Goal: Information Seeking & Learning: Find specific fact

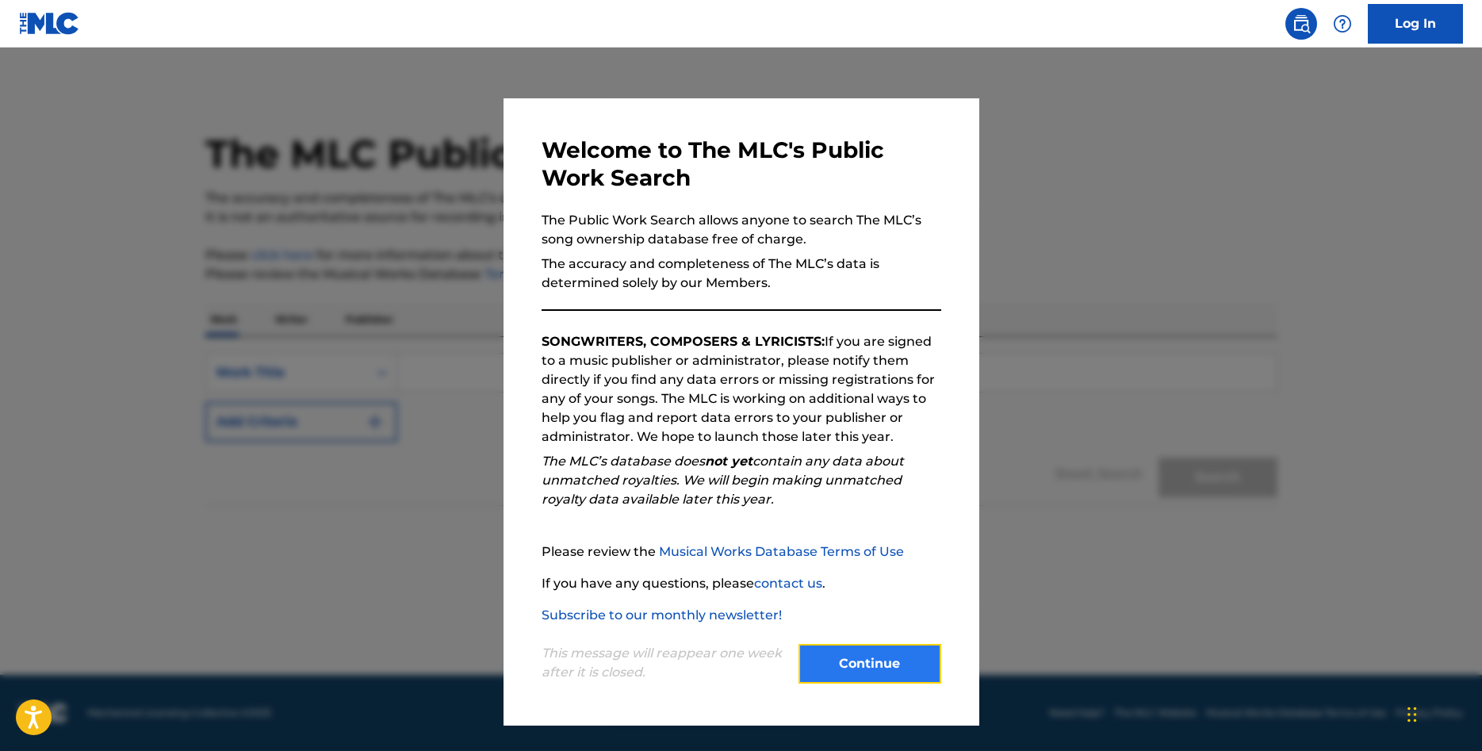
click at [894, 671] on button "Continue" at bounding box center [870, 664] width 143 height 40
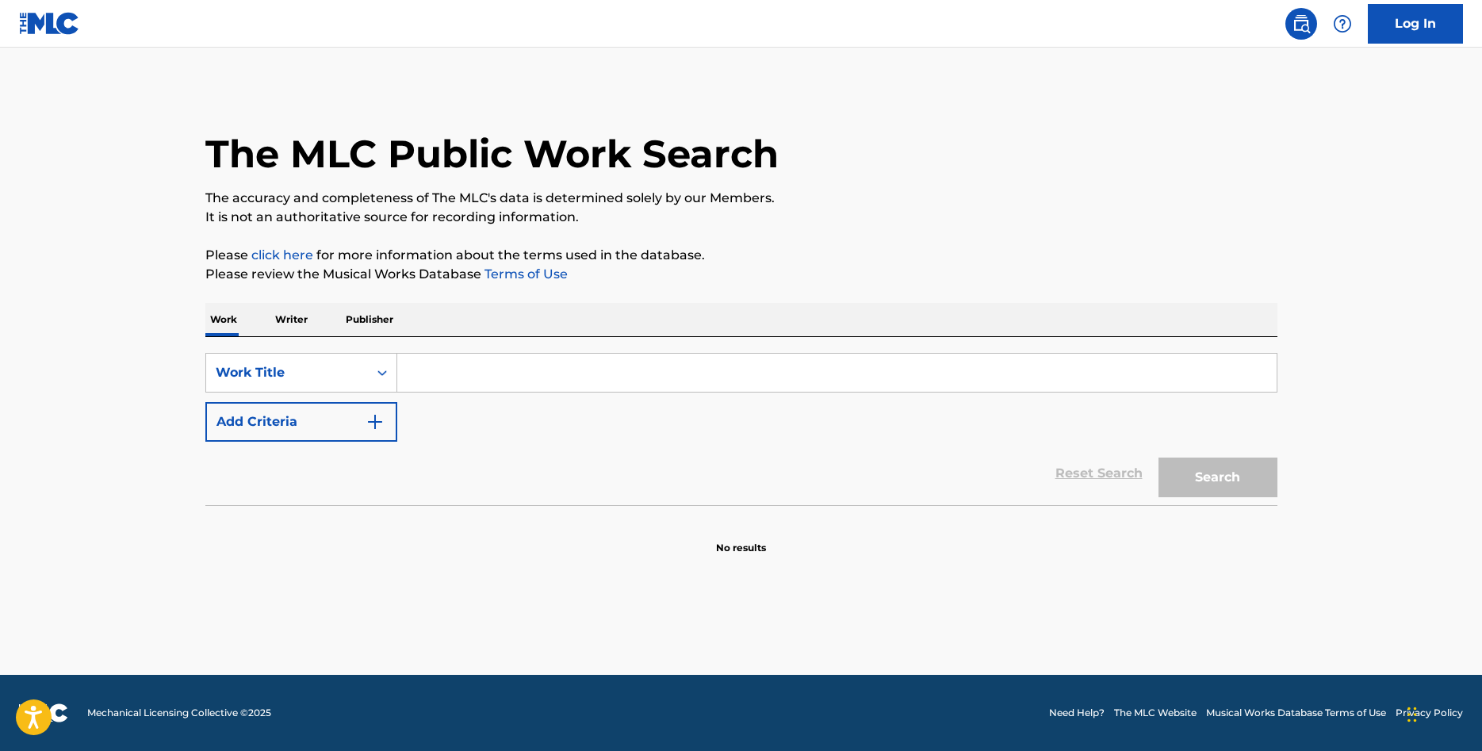
click at [447, 371] on input "Search Form" at bounding box center [837, 373] width 880 height 38
type input "Triple Conjunction"
click at [1191, 469] on button "Search" at bounding box center [1218, 478] width 119 height 40
click at [278, 324] on p "Writer" at bounding box center [291, 319] width 42 height 33
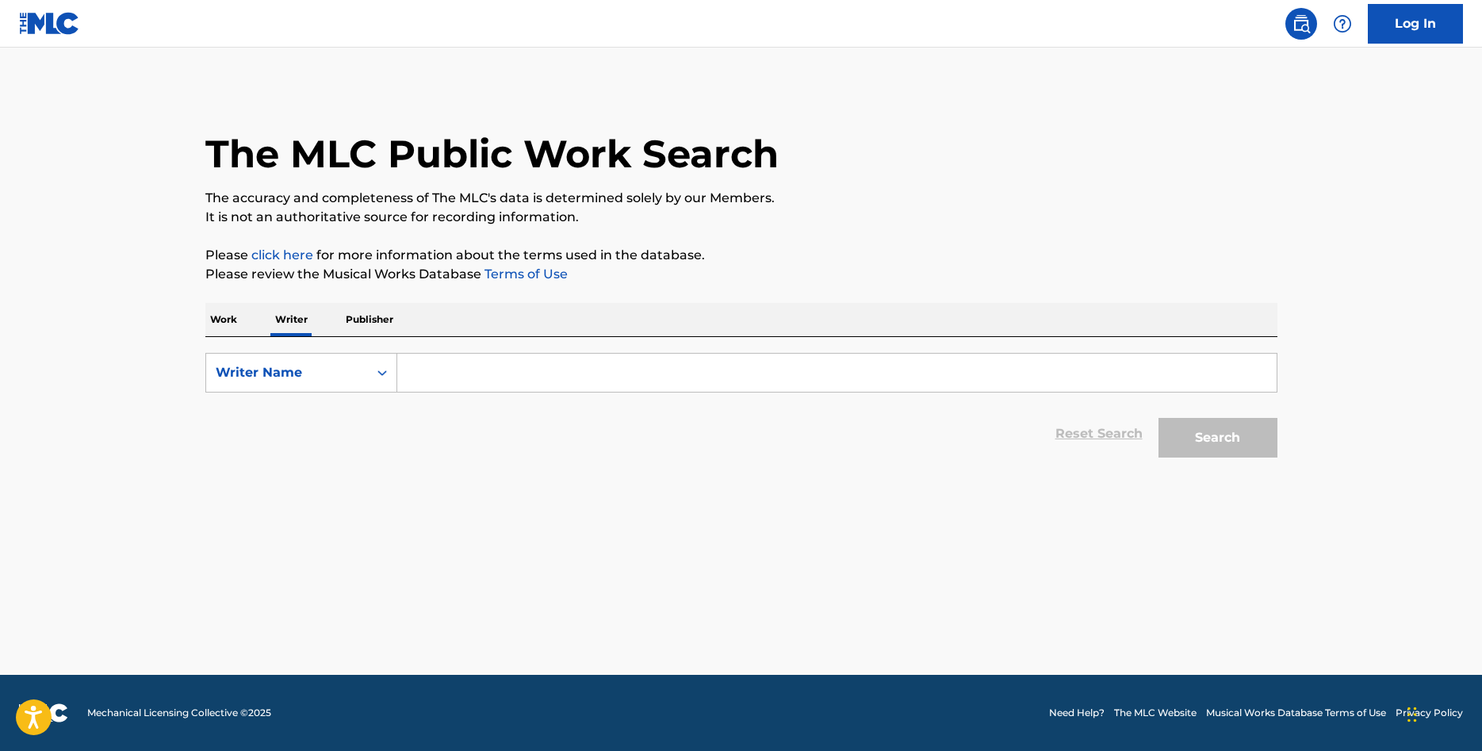
click at [446, 383] on input "Search Form" at bounding box center [837, 373] width 880 height 38
type input "[PERSON_NAME]"
click at [1159, 418] on button "Search" at bounding box center [1218, 438] width 119 height 40
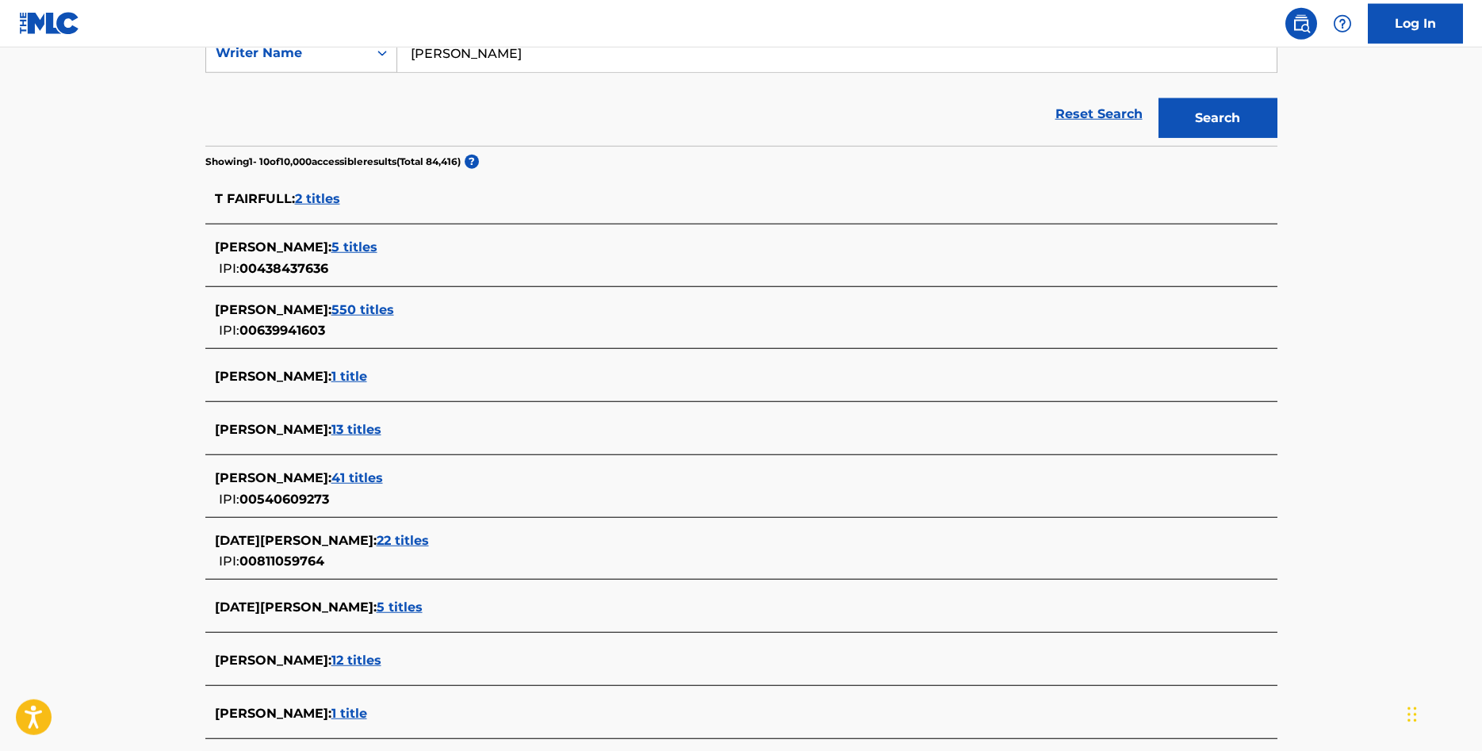
scroll to position [324, 0]
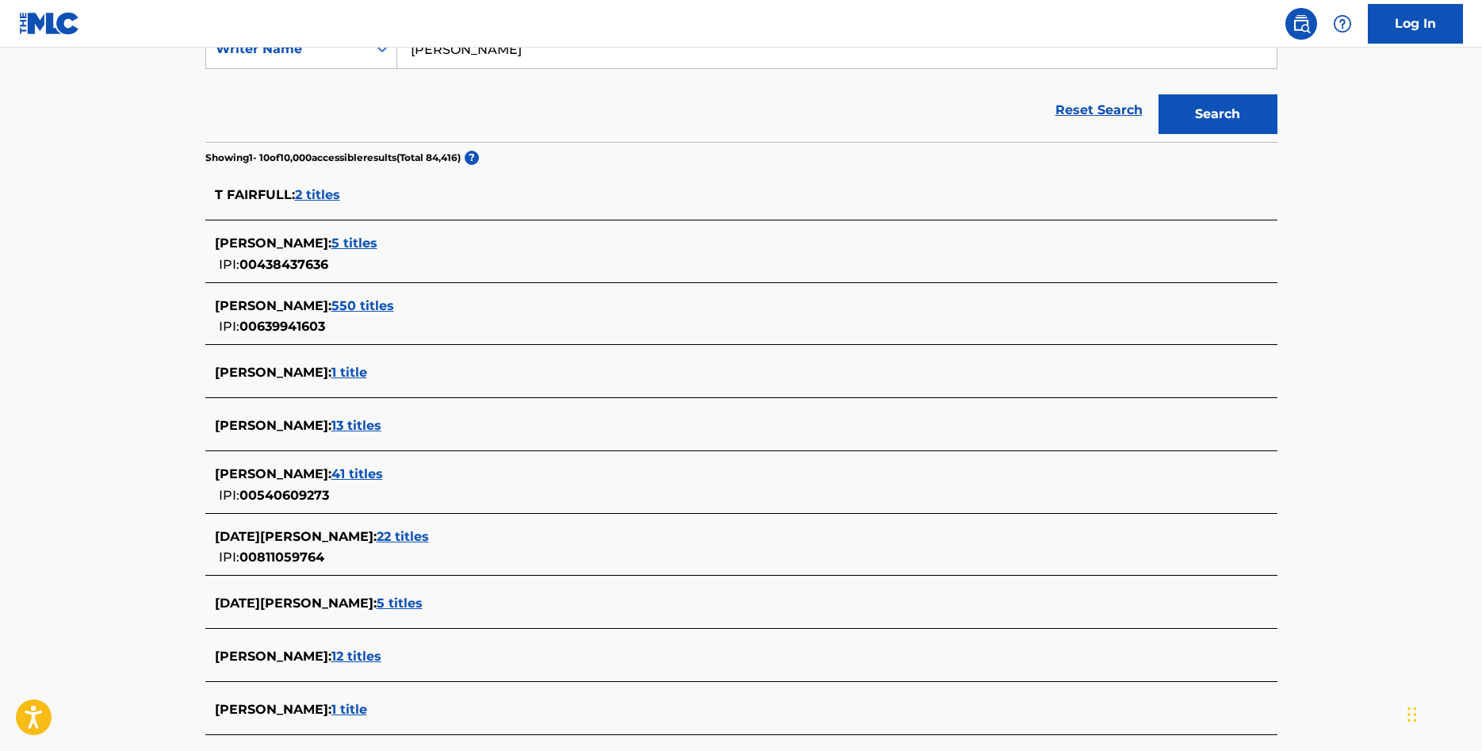
click at [358, 658] on span "12 titles" at bounding box center [357, 656] width 50 height 15
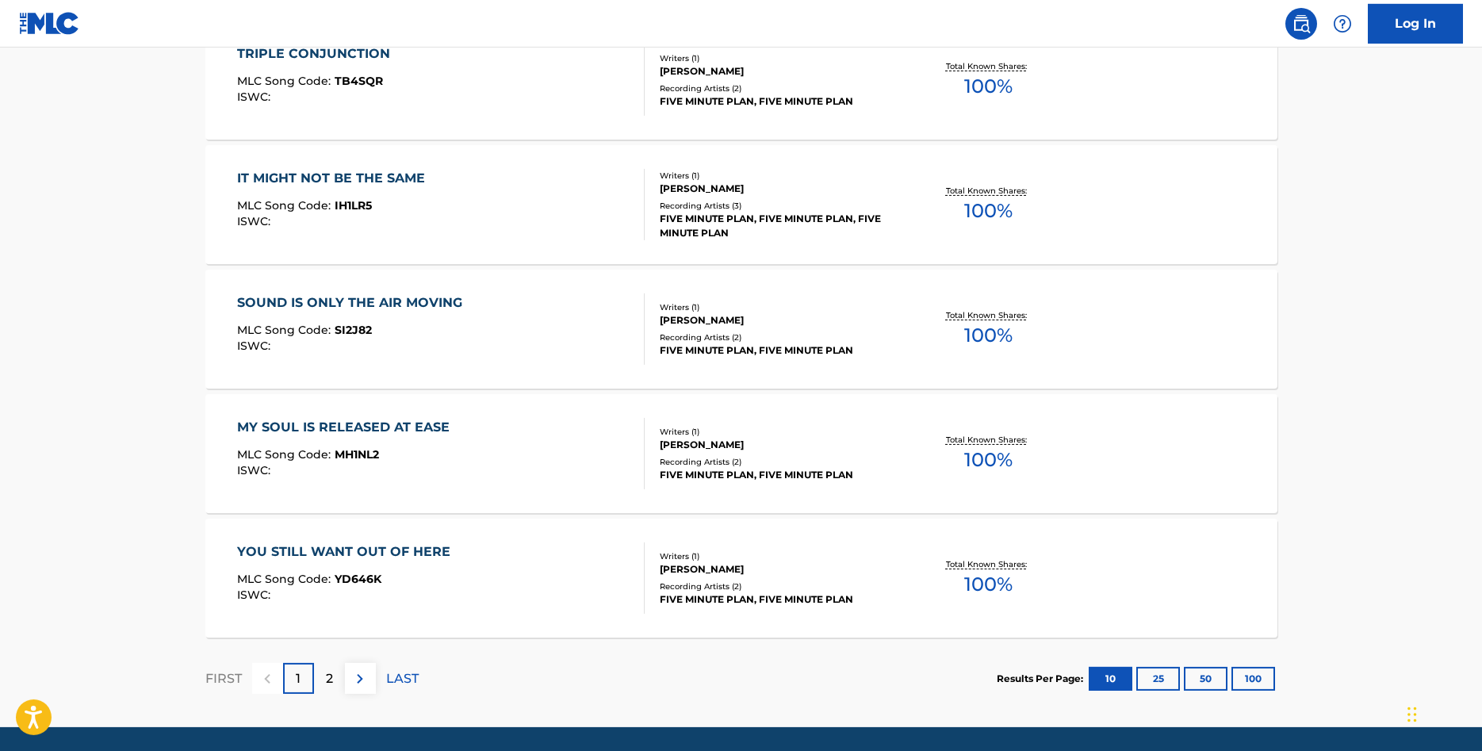
scroll to position [1110, 0]
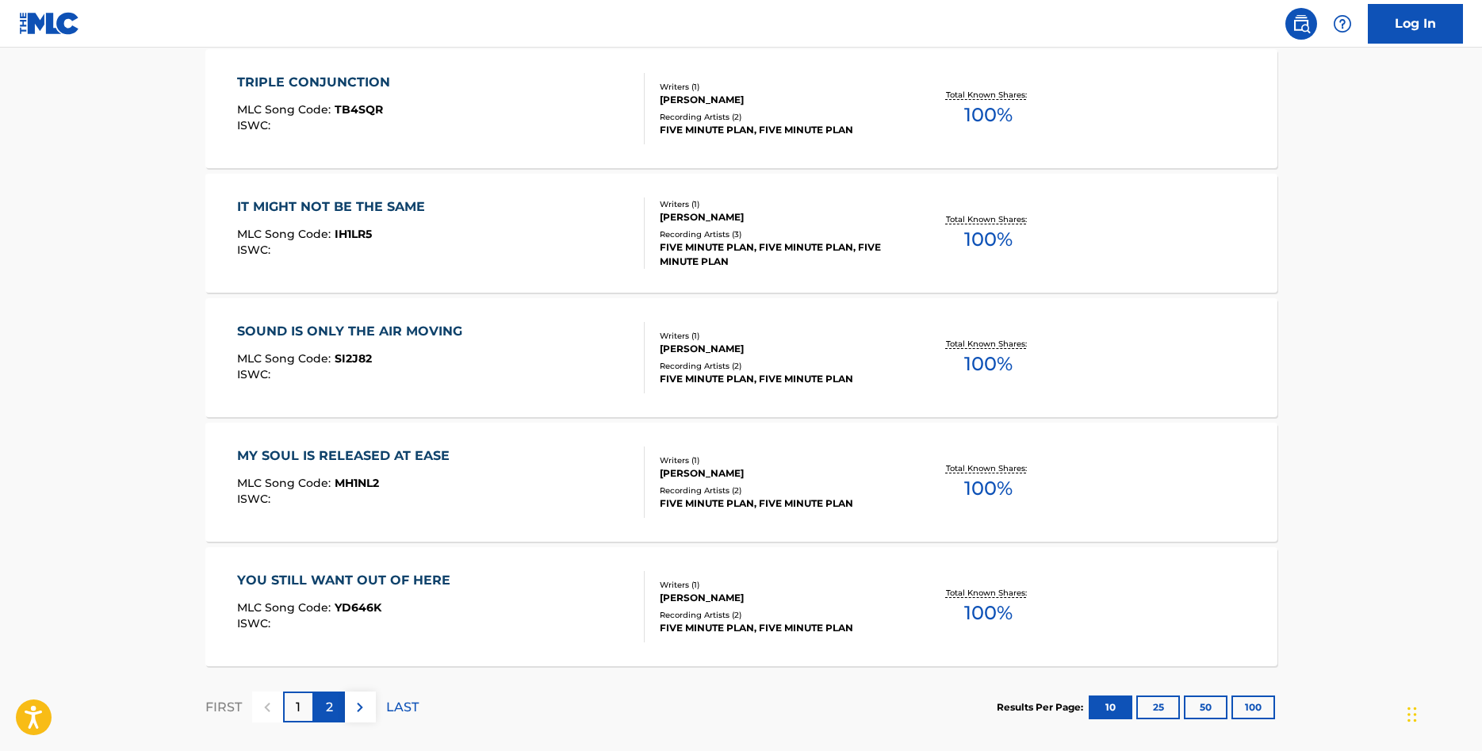
click at [324, 704] on div "2" at bounding box center [329, 707] width 31 height 31
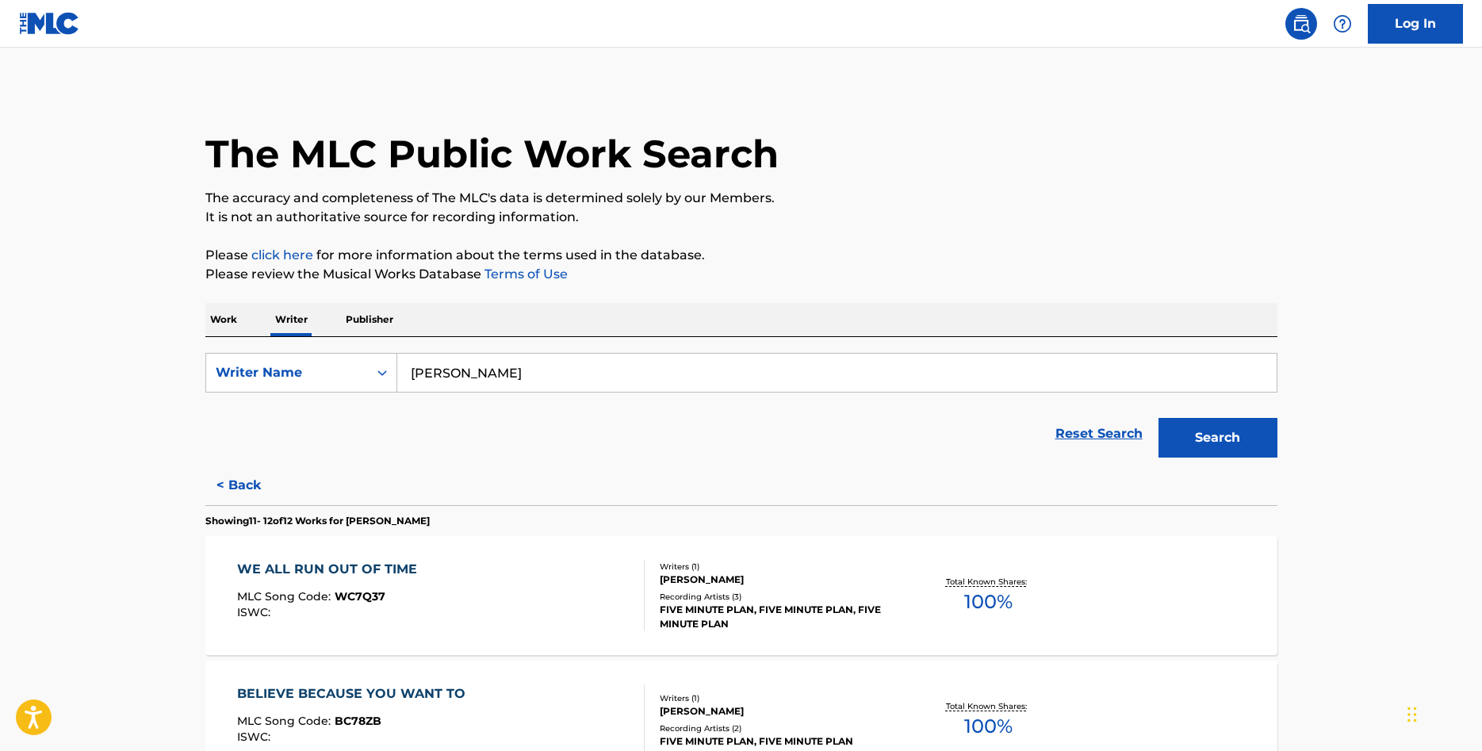
scroll to position [194, 0]
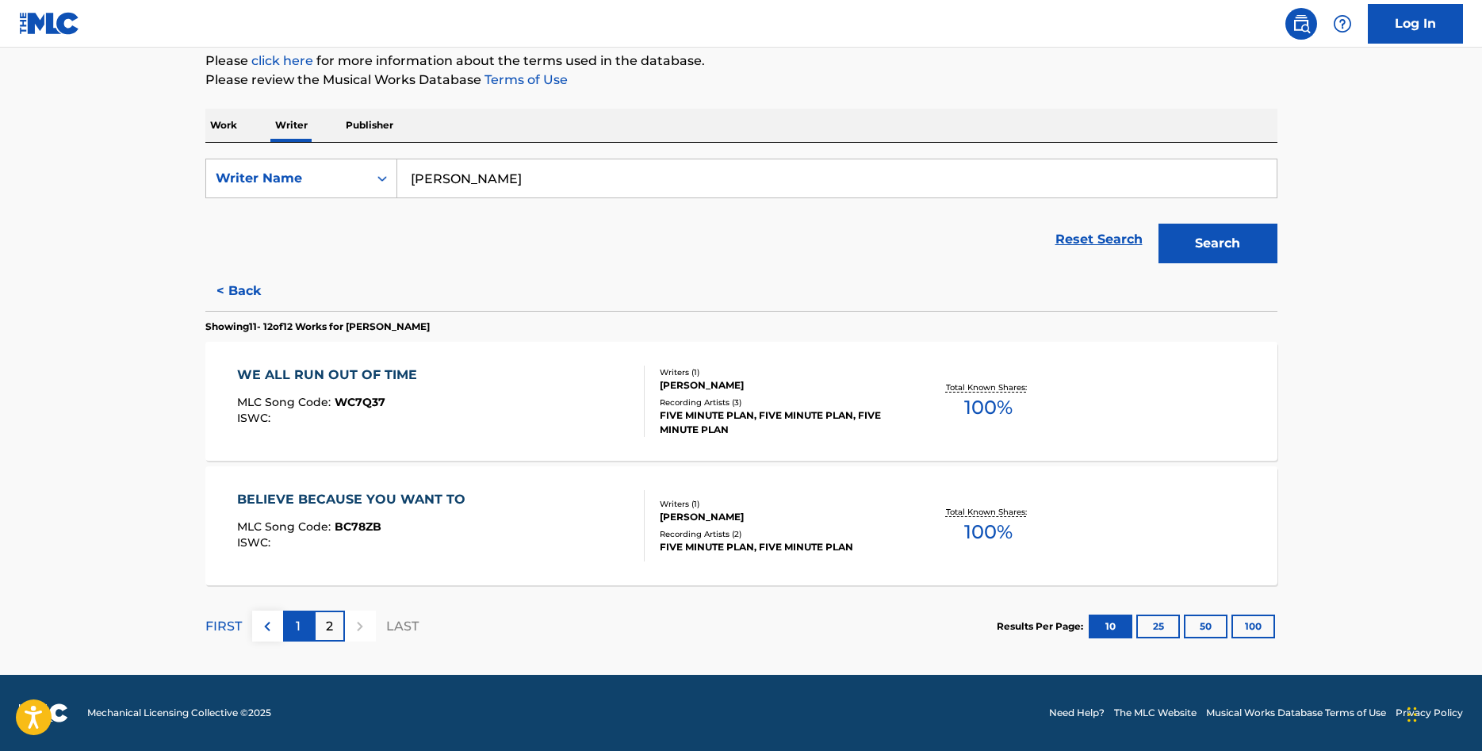
click at [301, 627] on div "1" at bounding box center [298, 626] width 31 height 31
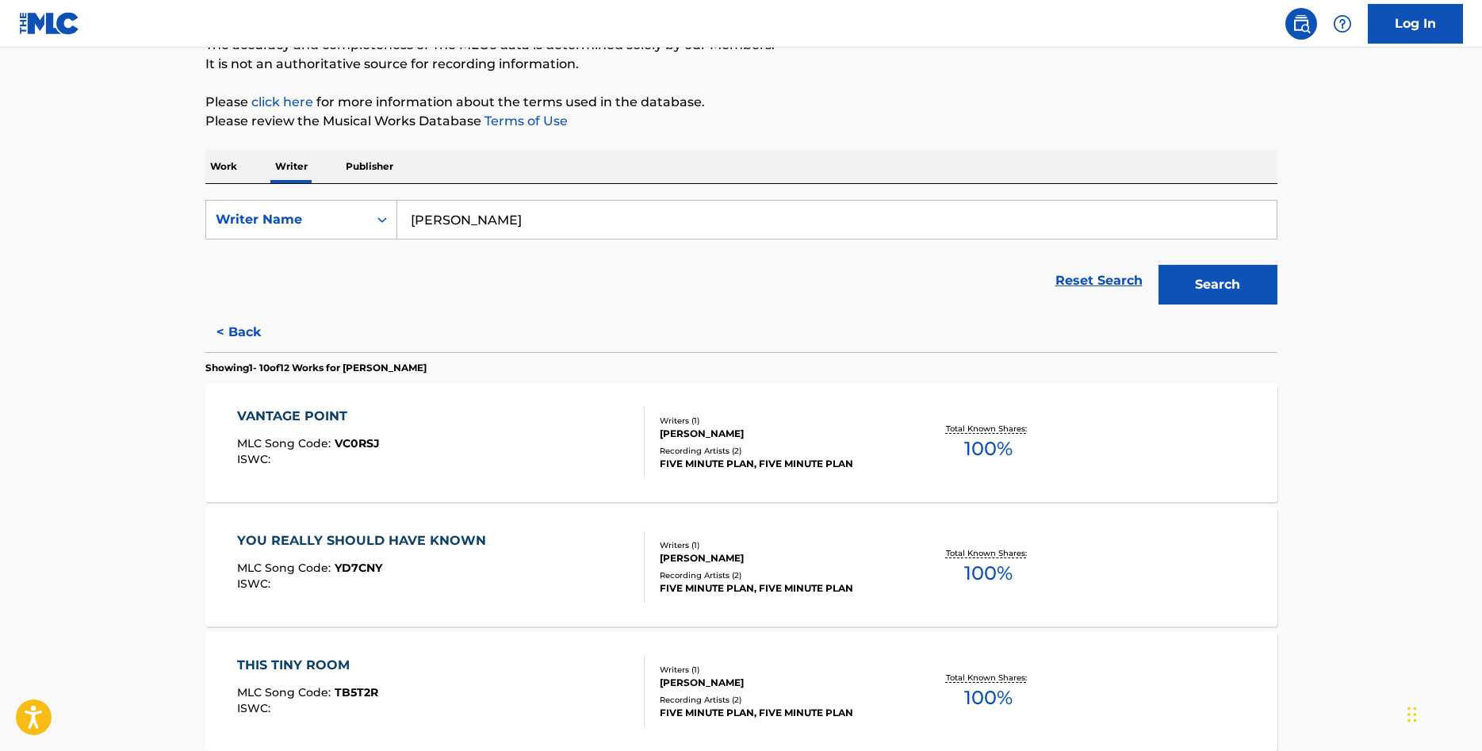
scroll to position [243, 0]
